Goal: Information Seeking & Learning: Learn about a topic

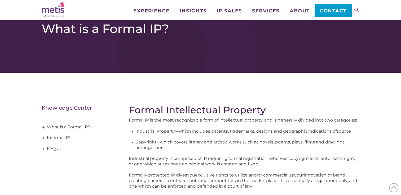
scroll to position [26, 0]
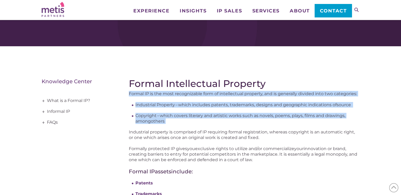
drag, startPoint x: 128, startPoint y: 94, endPoint x: 358, endPoint y: 122, distance: 231.1
click at [358, 122] on div "Formal Intellectual Property Formal IP is the most recognizable form of intelle…" at bounding box center [201, 190] width 318 height 266
copy div "Formal IP is the most recognizable form of intellectual property, and is genera…"
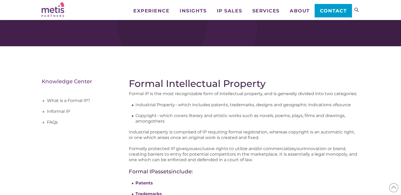
drag, startPoint x: 174, startPoint y: 139, endPoint x: 176, endPoint y: 142, distance: 3.2
click at [174, 139] on span "Industrial property is comprised of IP requiring formal registration, whereas c…" at bounding box center [242, 135] width 226 height 11
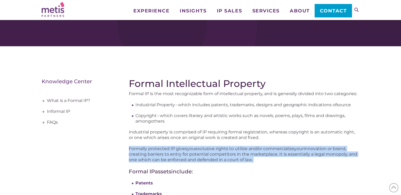
drag, startPoint x: 267, startPoint y: 160, endPoint x: 122, endPoint y: 148, distance: 146.0
click at [122, 148] on div "Formal Intellectual Property Formal IP is the most recognizable form of intelle…" at bounding box center [201, 190] width 318 height 266
copy p "Formally protected IP gives you exclusive rights to utilize and/or commercializ…"
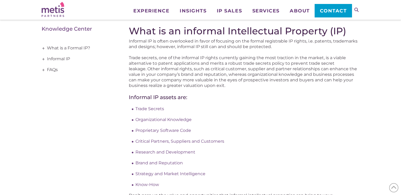
scroll to position [79, 0]
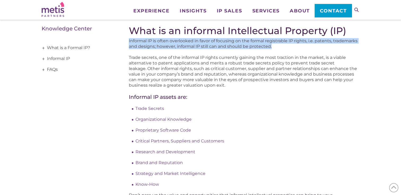
drag, startPoint x: 128, startPoint y: 41, endPoint x: 283, endPoint y: 46, distance: 155.8
click at [283, 46] on div "What is an informal Intellectual Property (IP) Informal IP is often overlooked …" at bounding box center [201, 136] width 318 height 265
copy span "Informal IP is often overlooked in favor of focusing on the formal registrable …"
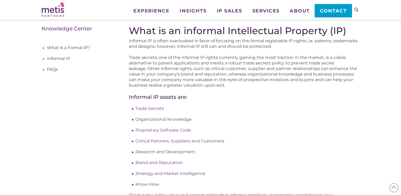
click at [230, 85] on p "Trade secrets, one of the informal IP rights currently gaining the most tractio…" at bounding box center [244, 71] width 230 height 33
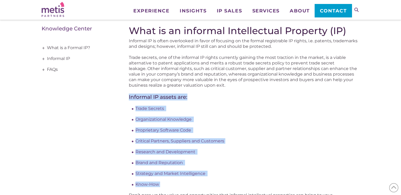
drag, startPoint x: 128, startPoint y: 97, endPoint x: 204, endPoint y: 187, distance: 117.8
click at [204, 187] on div "What is an informal Intellectual Property (IP) Informal IP is often overlooked …" at bounding box center [201, 136] width 318 height 265
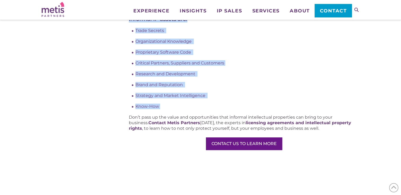
scroll to position [159, 0]
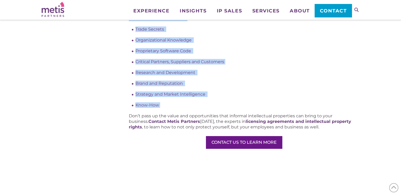
copy div "Informal IP assets are: Trade Secrets Organizational Knowledge Proprietary Soft…"
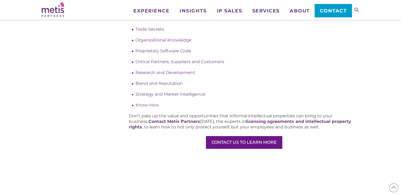
click at [82, 111] on div "What is an informal Intellectual Property (IP) Informal IP is often overlooked …" at bounding box center [201, 57] width 318 height 265
